Goal: Information Seeking & Learning: Understand process/instructions

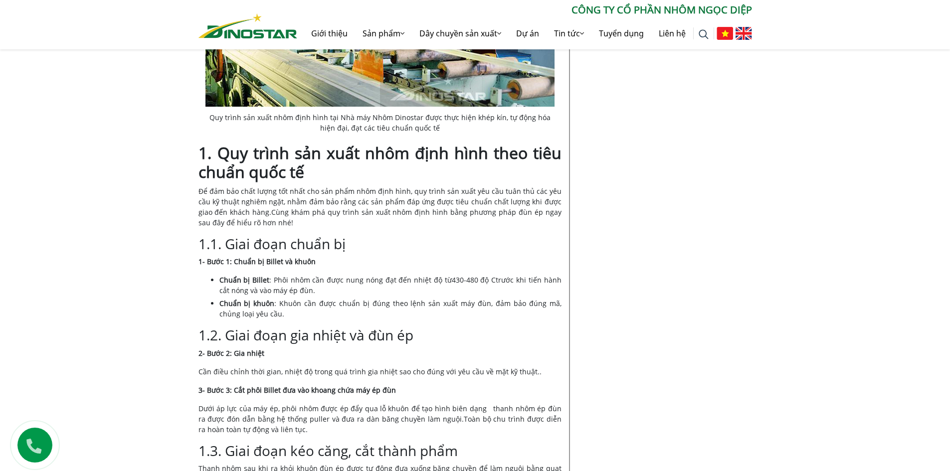
scroll to position [549, 0]
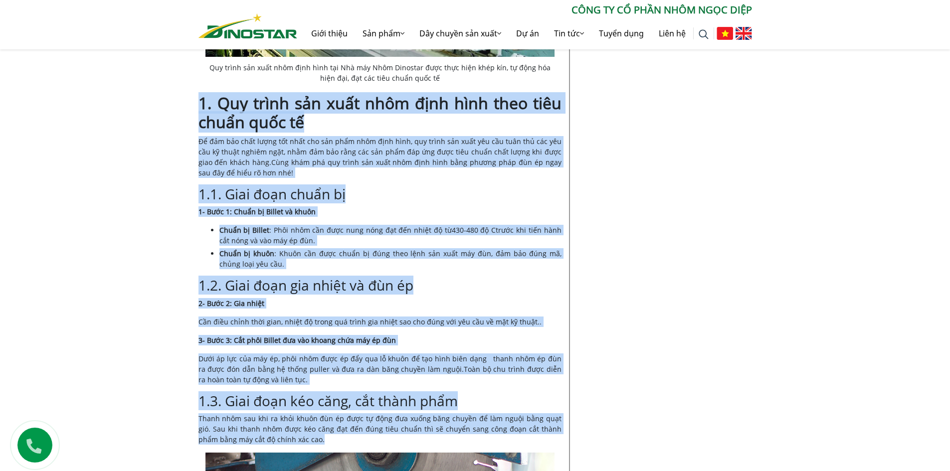
drag, startPoint x: 201, startPoint y: 96, endPoint x: 494, endPoint y: 443, distance: 454.1
copy div "3. Lor ipsum dol sita cons adip elit sedd eius tempo inci ut La etd mag aliq en…"
click at [553, 395] on h3 "1.3. Giai đoạn kéo căng, cắt thành phẩm" at bounding box center [379, 401] width 363 height 17
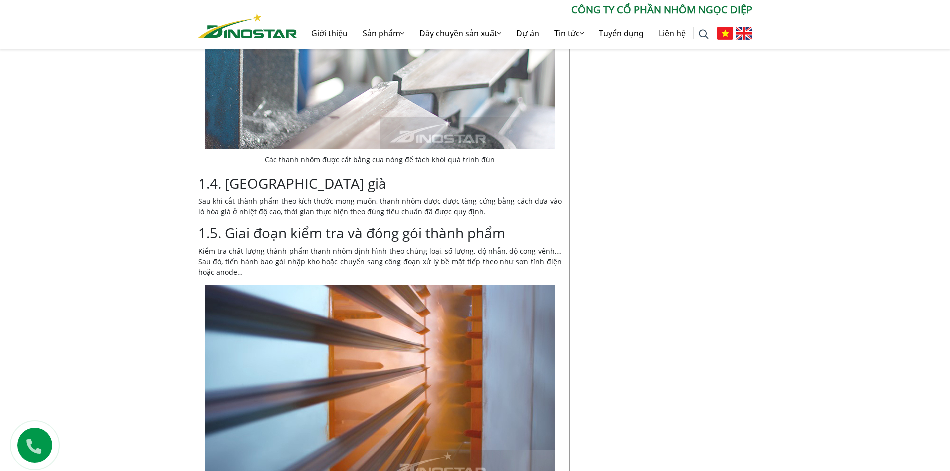
scroll to position [1147, 0]
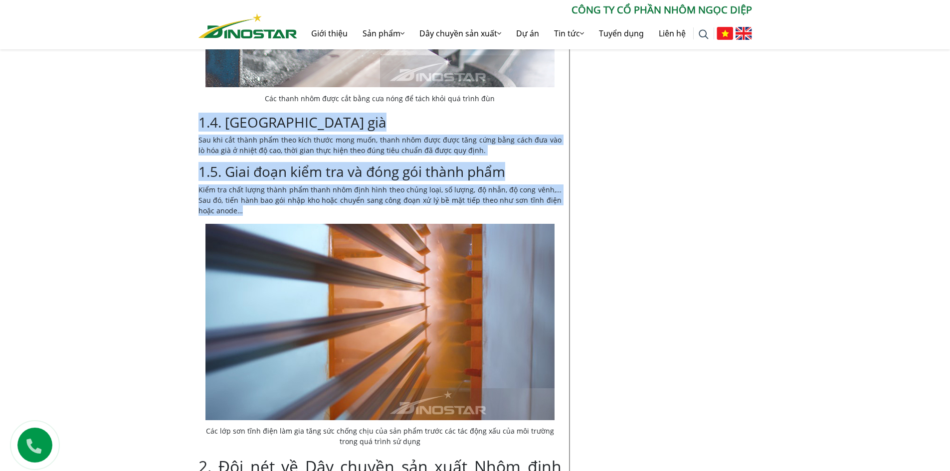
drag, startPoint x: 198, startPoint y: 117, endPoint x: 479, endPoint y: 213, distance: 296.3
click at [479, 213] on div "Nội dung Toggle 1. Quy trình sản xuất nhôm định hình theo tiêu chuẩn quốc tế 1.…" at bounding box center [379, 297] width 363 height 2262
copy div "1.4. Hóa già Sau khi cắt thành phẩm theo kích thước mong muốn, thanh nhôm được …"
click at [508, 343] on img at bounding box center [379, 322] width 349 height 196
click at [529, 179] on h3 "1.5. Giai đoạn kiểm tra và đóng gói thành phẩm" at bounding box center [379, 172] width 363 height 17
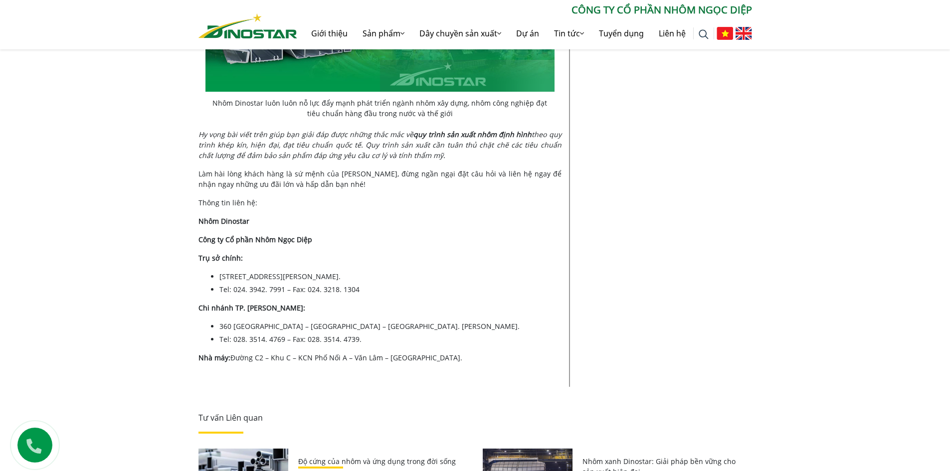
scroll to position [2344, 0]
